Goal: Information Seeking & Learning: Understand process/instructions

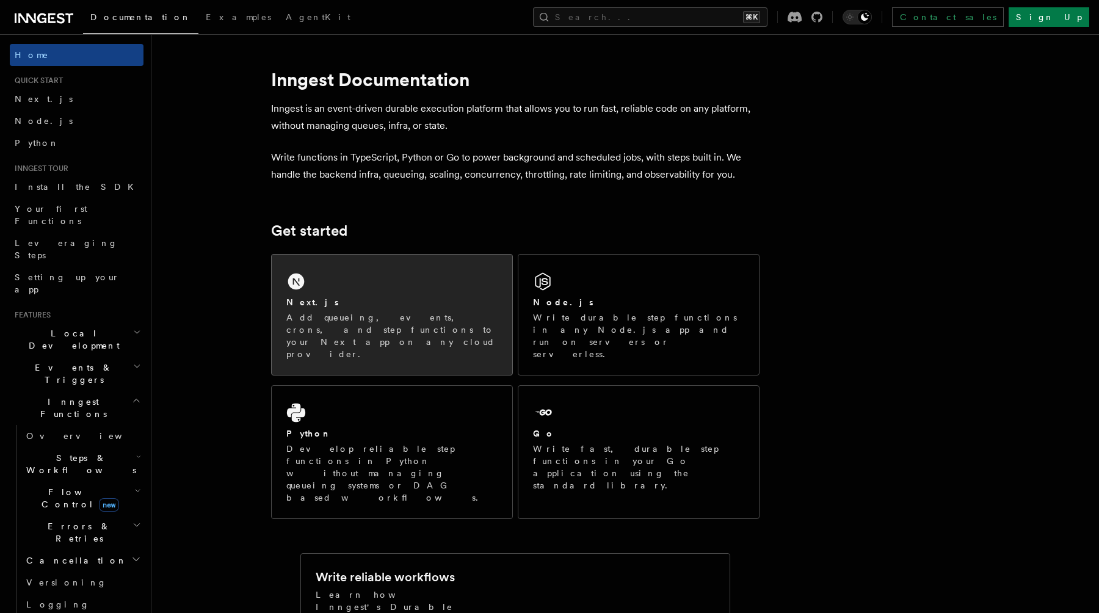
click at [349, 324] on p "Add queueing, events, crons, and step functions to your Next app on any cloud p…" at bounding box center [391, 335] width 211 height 49
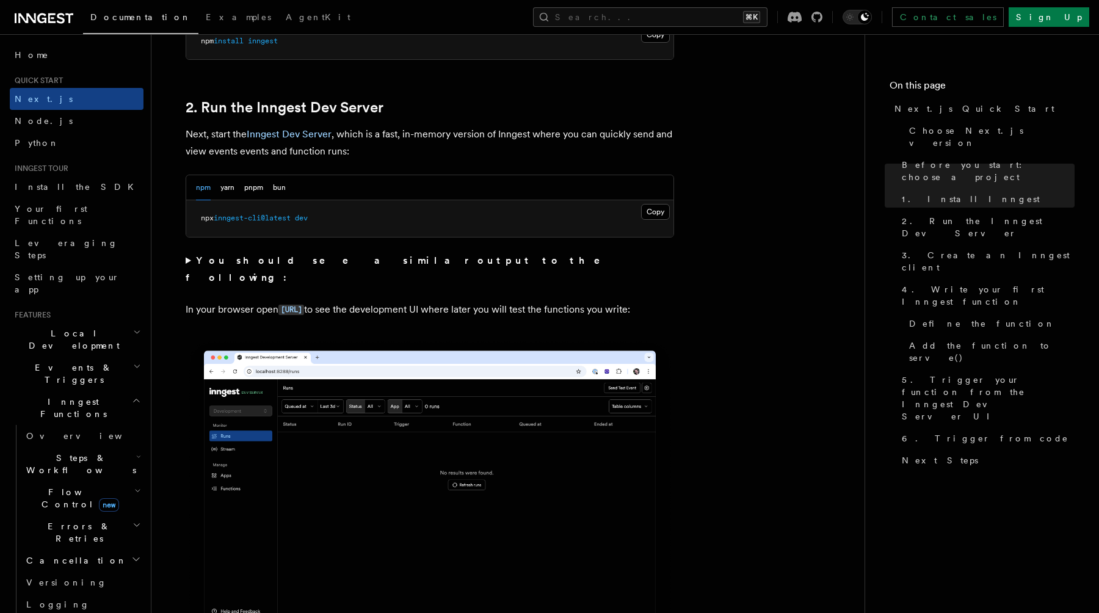
scroll to position [810, 0]
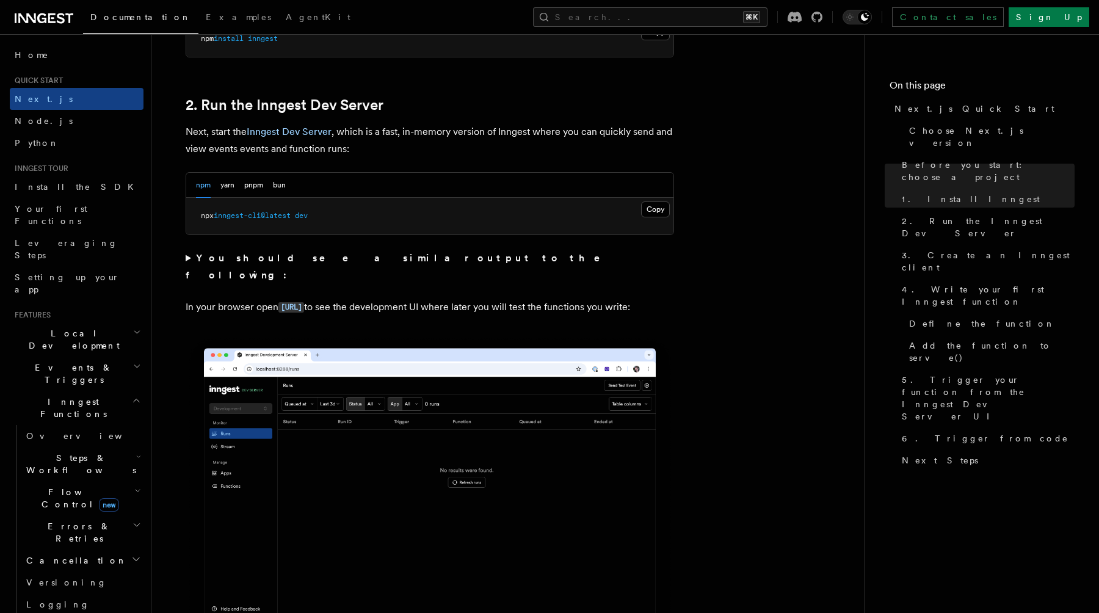
click at [336, 261] on strong "You should see a similar output to the following:" at bounding box center [402, 266] width 432 height 29
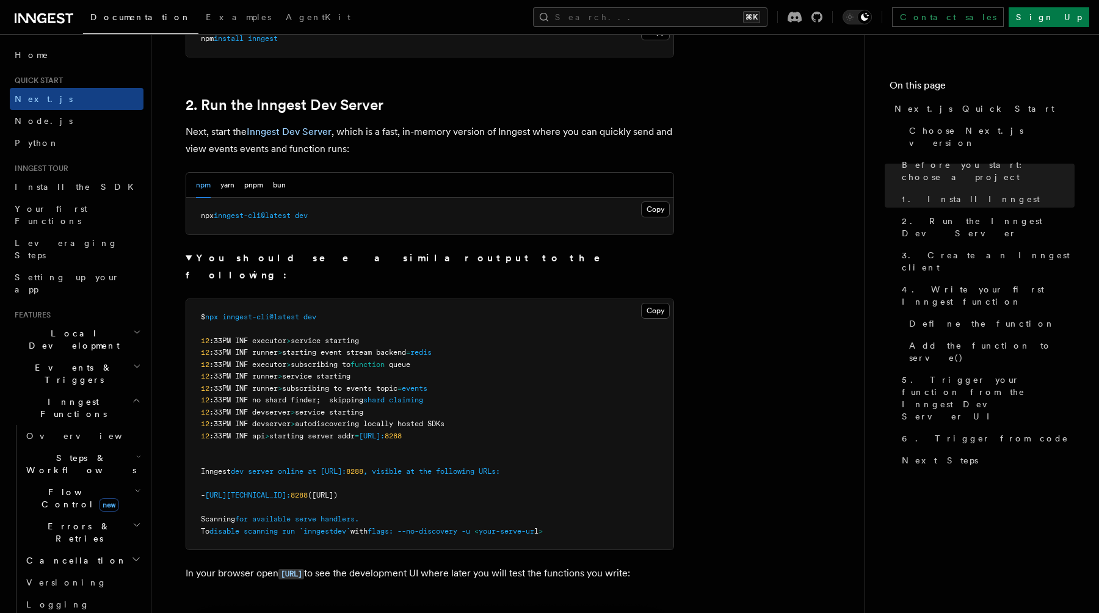
click at [336, 261] on strong "You should see a similar output to the following:" at bounding box center [402, 266] width 432 height 29
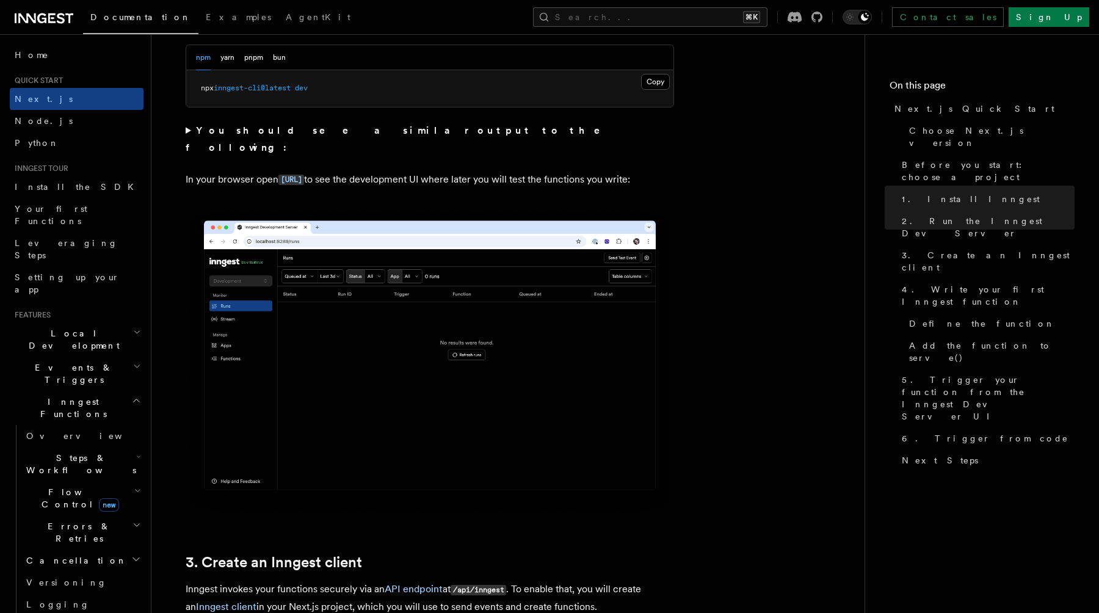
scroll to position [935, 0]
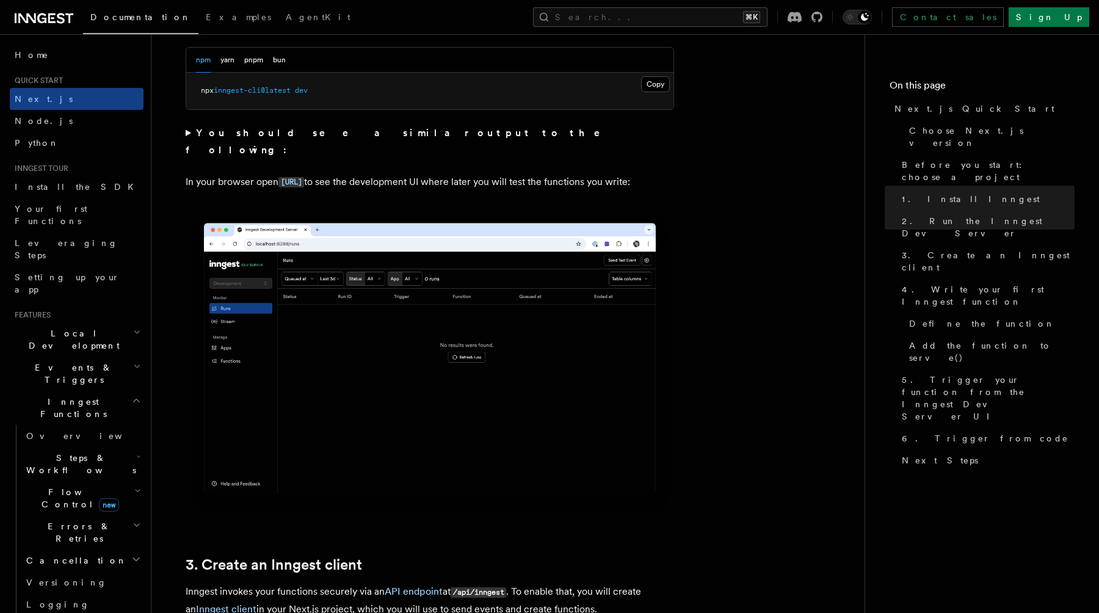
click at [269, 92] on span "inngest-cli@latest" at bounding box center [252, 90] width 77 height 9
copy div "npx inngest-cli@latest dev"
click at [139, 486] on icon "button" at bounding box center [137, 491] width 7 height 10
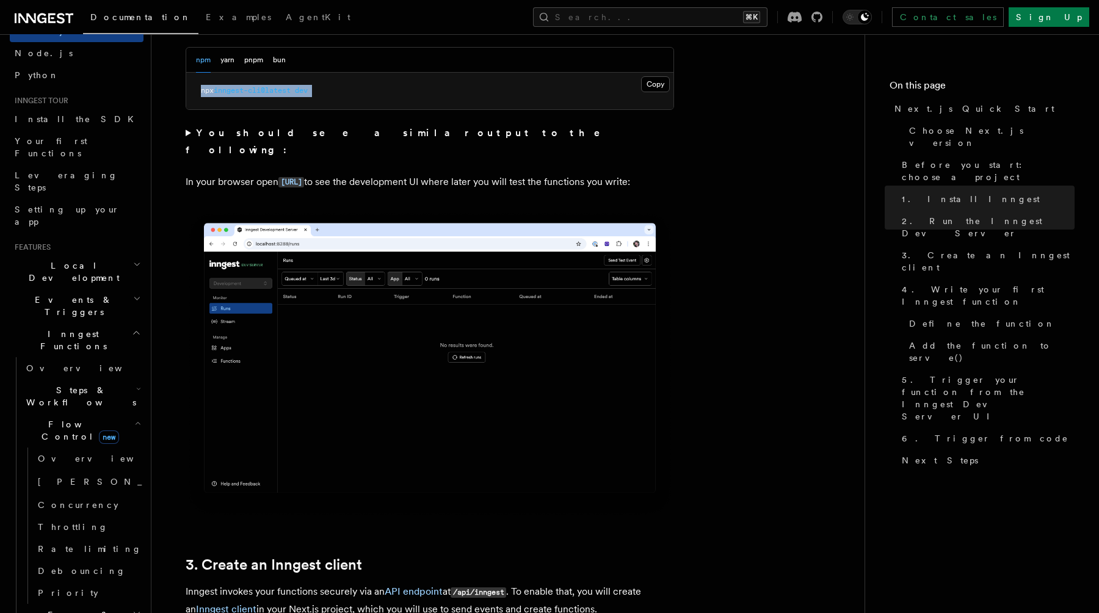
scroll to position [73, 0]
click at [134, 413] on icon "button" at bounding box center [137, 418] width 7 height 10
click at [99, 379] on span "Steps & Workflows" at bounding box center [78, 391] width 115 height 24
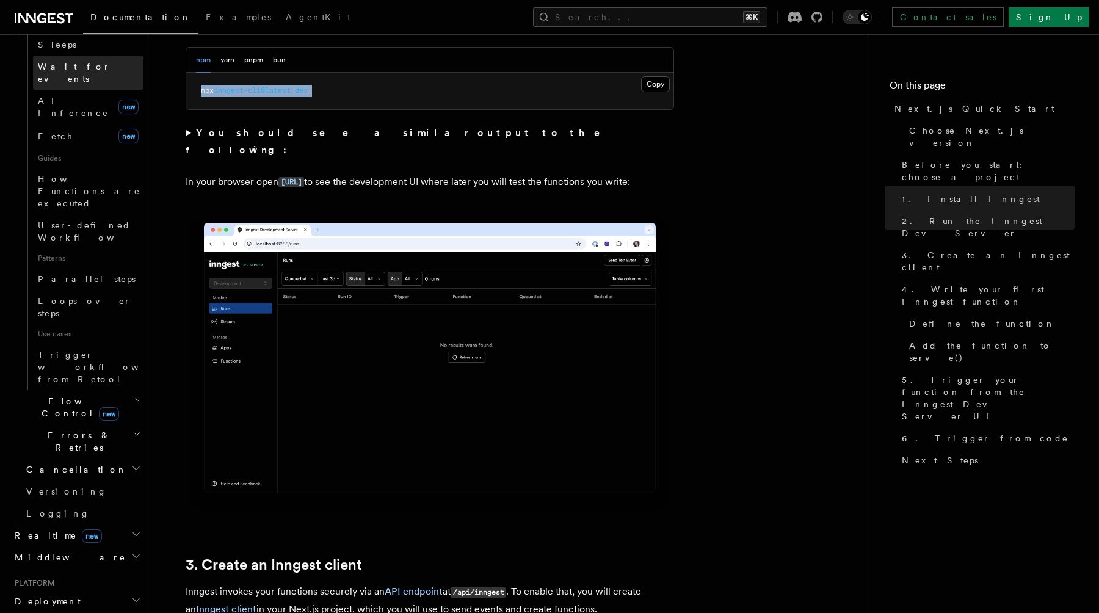
scroll to position [493, 0]
click at [134, 532] on icon "button" at bounding box center [136, 533] width 6 height 3
click at [86, 545] on link "Overview" at bounding box center [82, 556] width 122 height 22
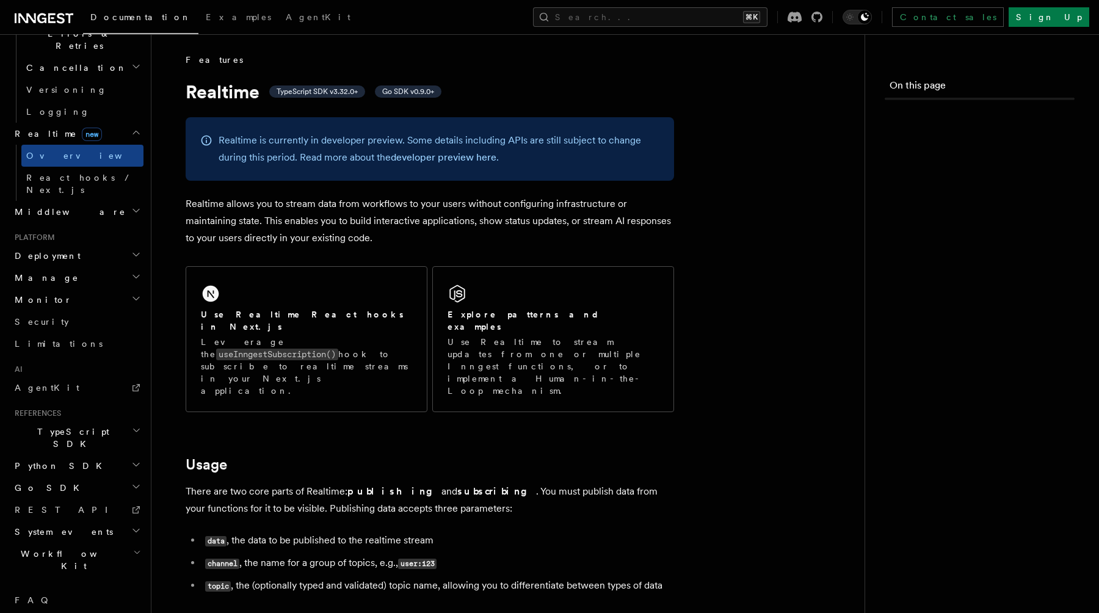
scroll to position [408, 0]
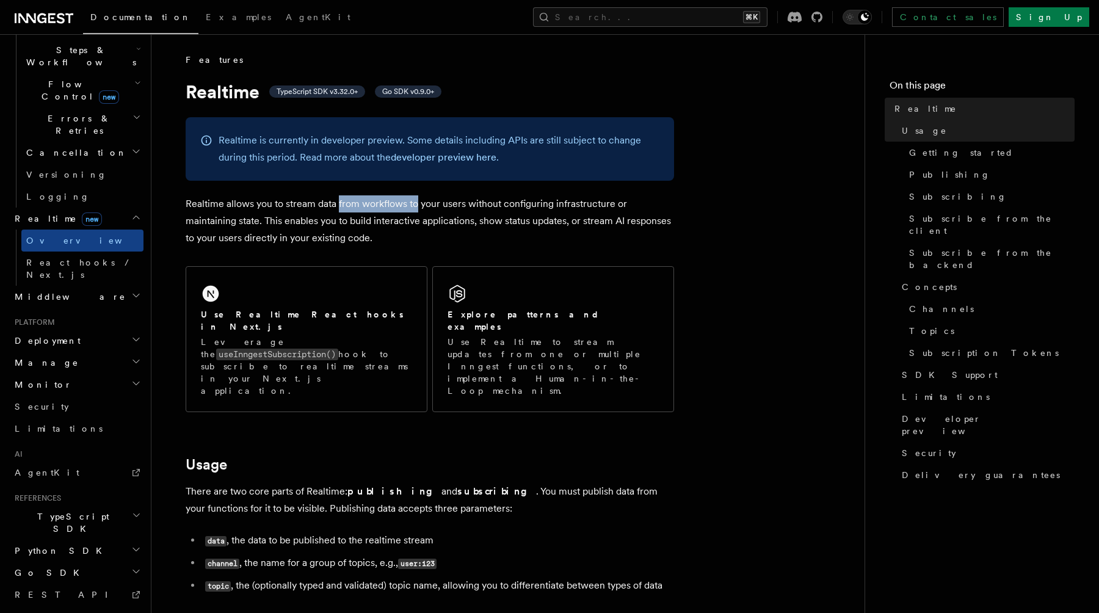
drag, startPoint x: 340, startPoint y: 206, endPoint x: 417, endPoint y: 208, distance: 77.6
click at [418, 208] on p "Realtime allows you to stream data from workflows to your users without configu…" at bounding box center [430, 220] width 489 height 51
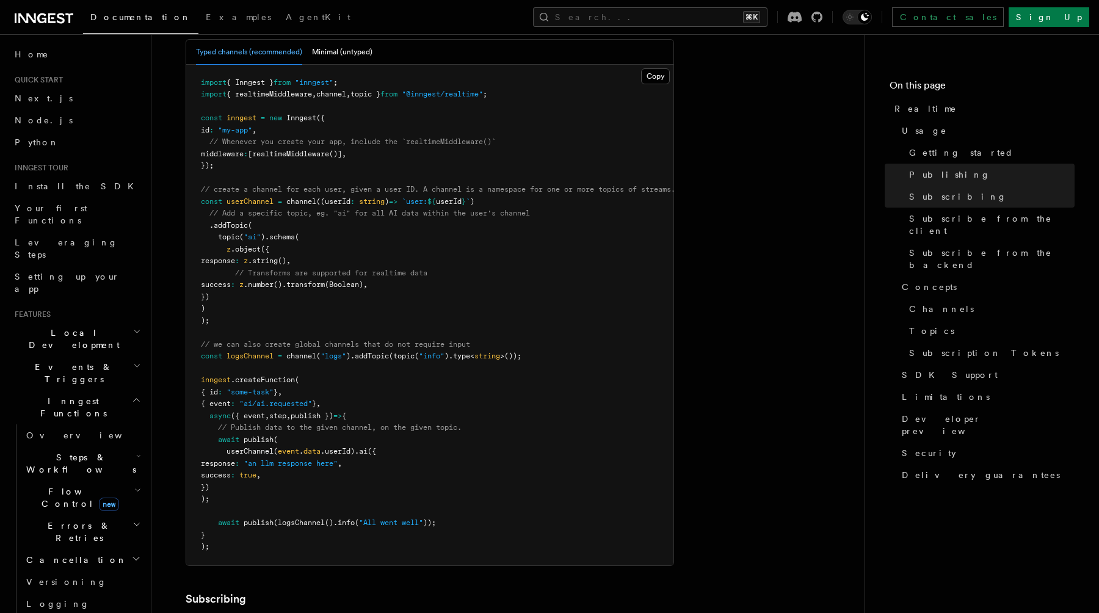
scroll to position [0, 0]
